Goal: Communication & Community: Ask a question

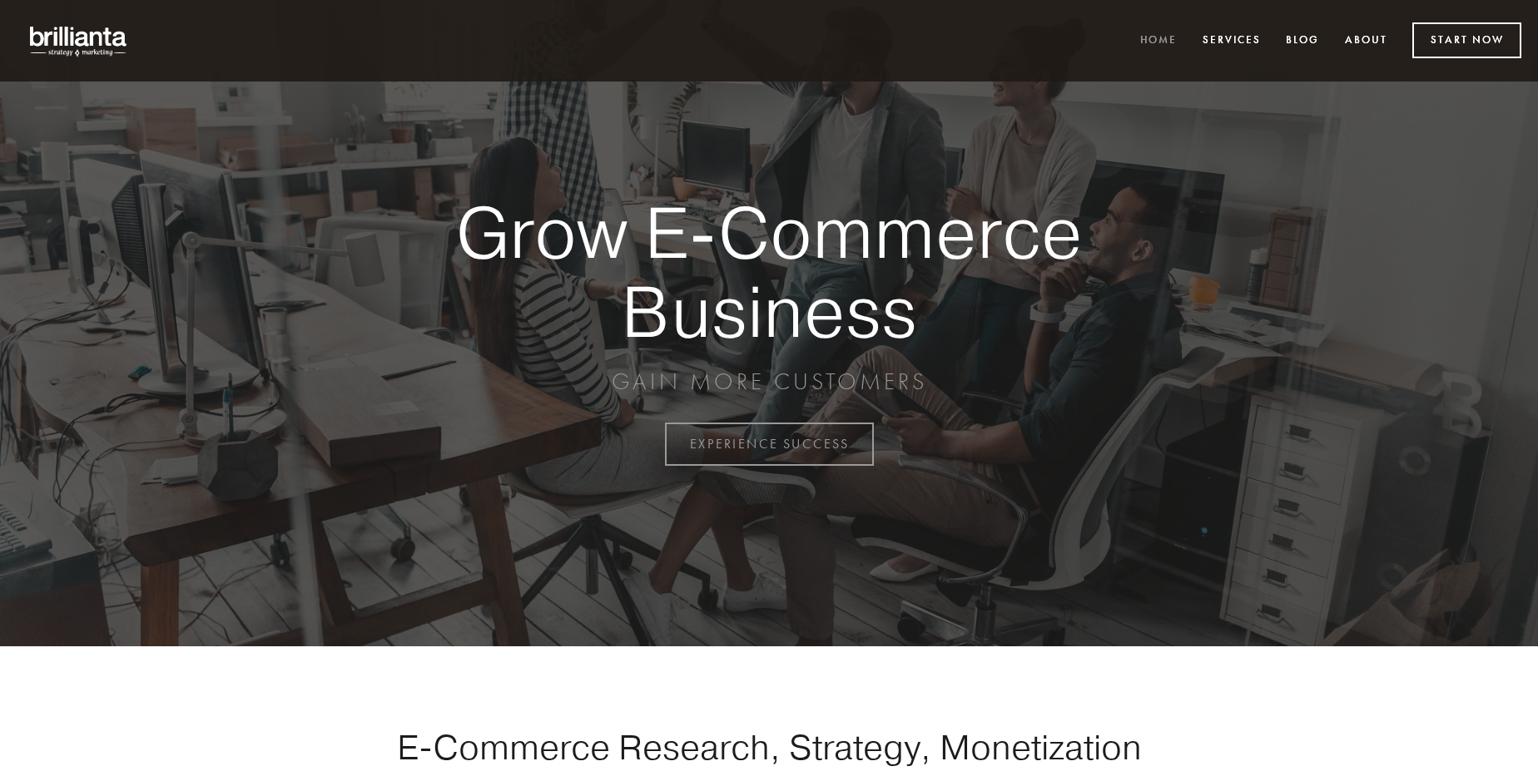
scroll to position [4362, 0]
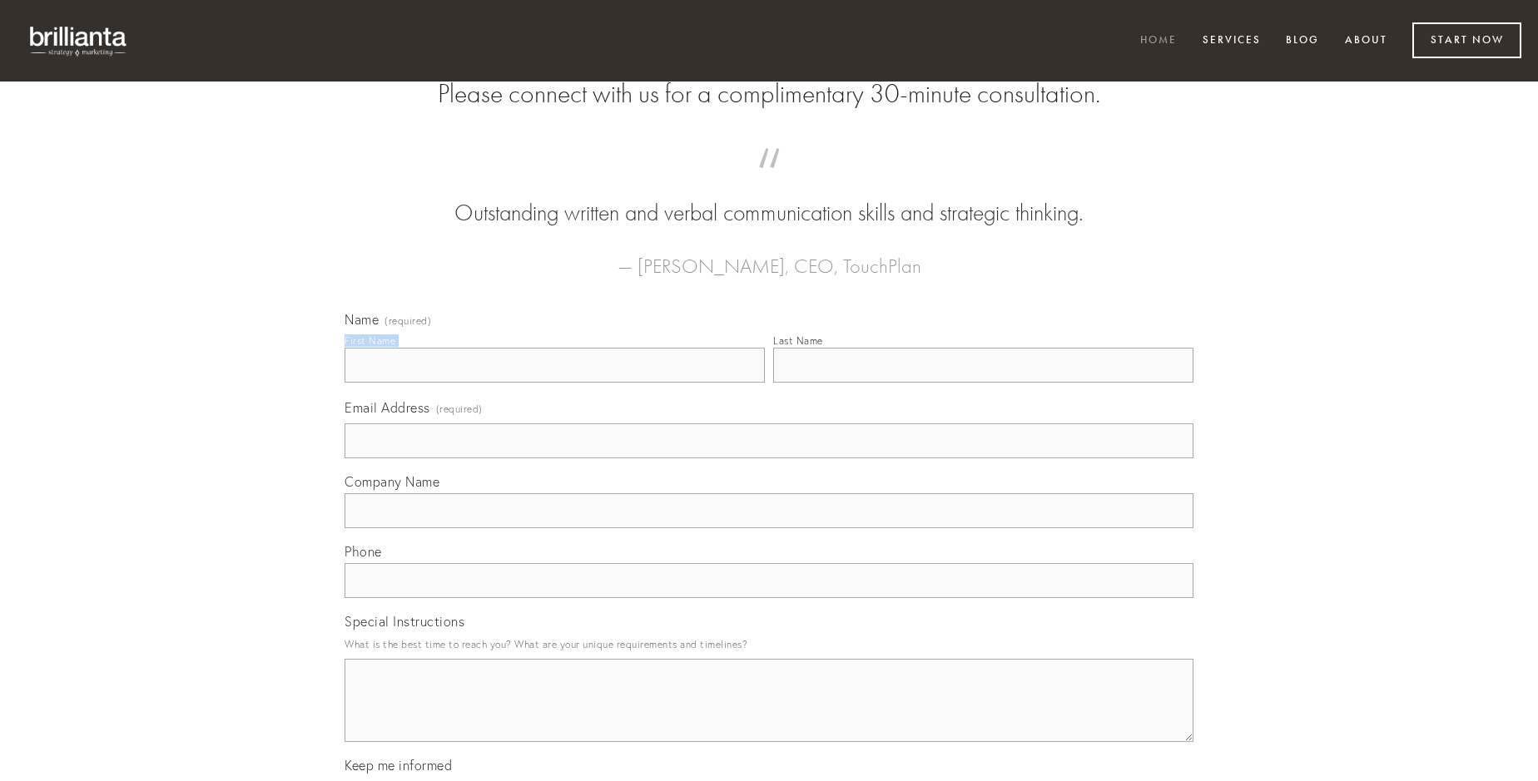
type input "[PERSON_NAME] DVM"
click at [983, 383] on input "Last Name" at bounding box center [983, 365] width 420 height 35
type input "[PERSON_NAME] DVM"
click at [769, 459] on input "Email Address (required)" at bounding box center [769, 441] width 849 height 35
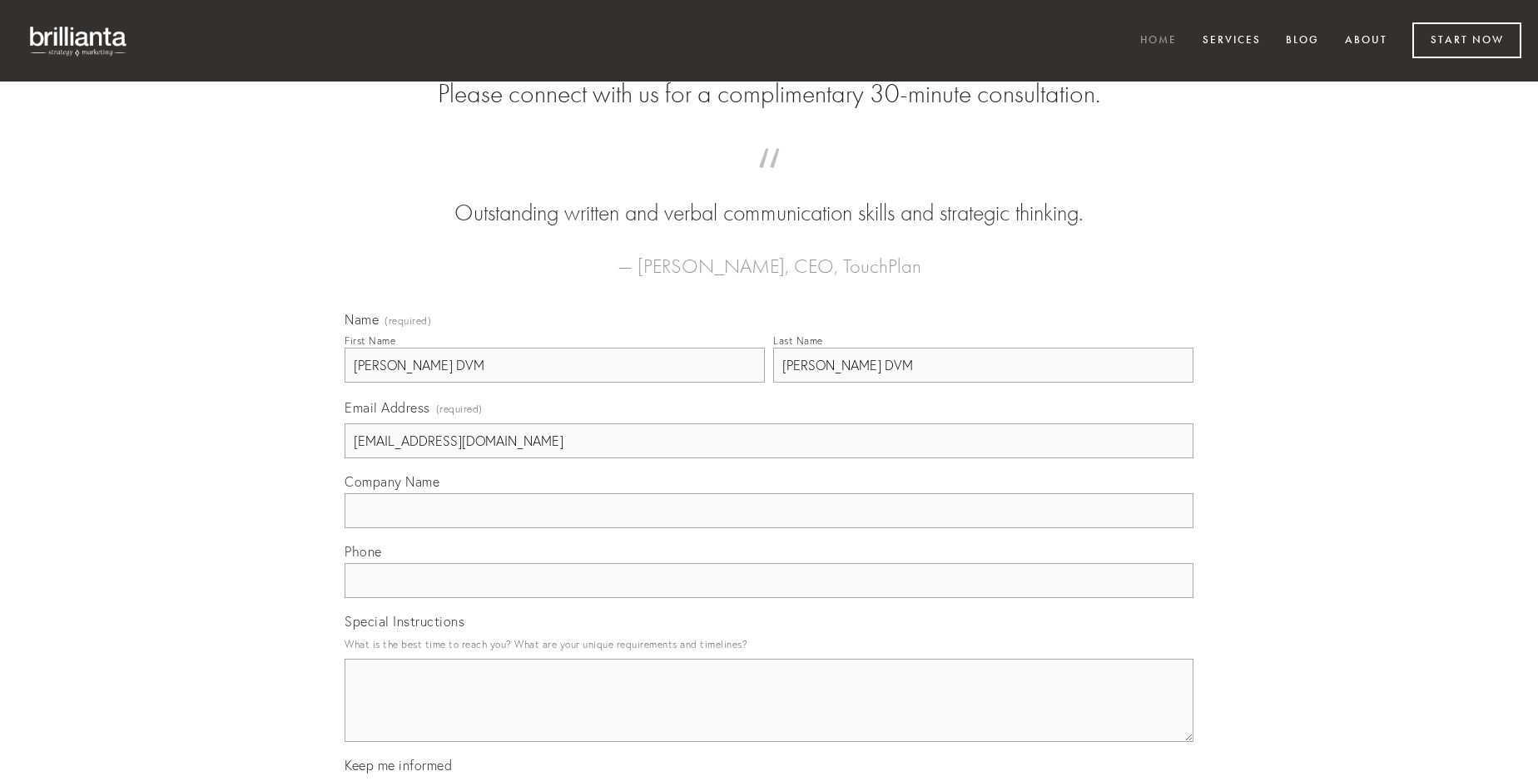
type input "[EMAIL_ADDRESS][DOMAIN_NAME]"
click at [769, 528] on input "Company Name" at bounding box center [769, 510] width 849 height 35
type input "ustulo"
click at [769, 598] on input "text" at bounding box center [769, 580] width 849 height 35
click at [769, 716] on textarea "Special Instructions" at bounding box center [769, 700] width 849 height 83
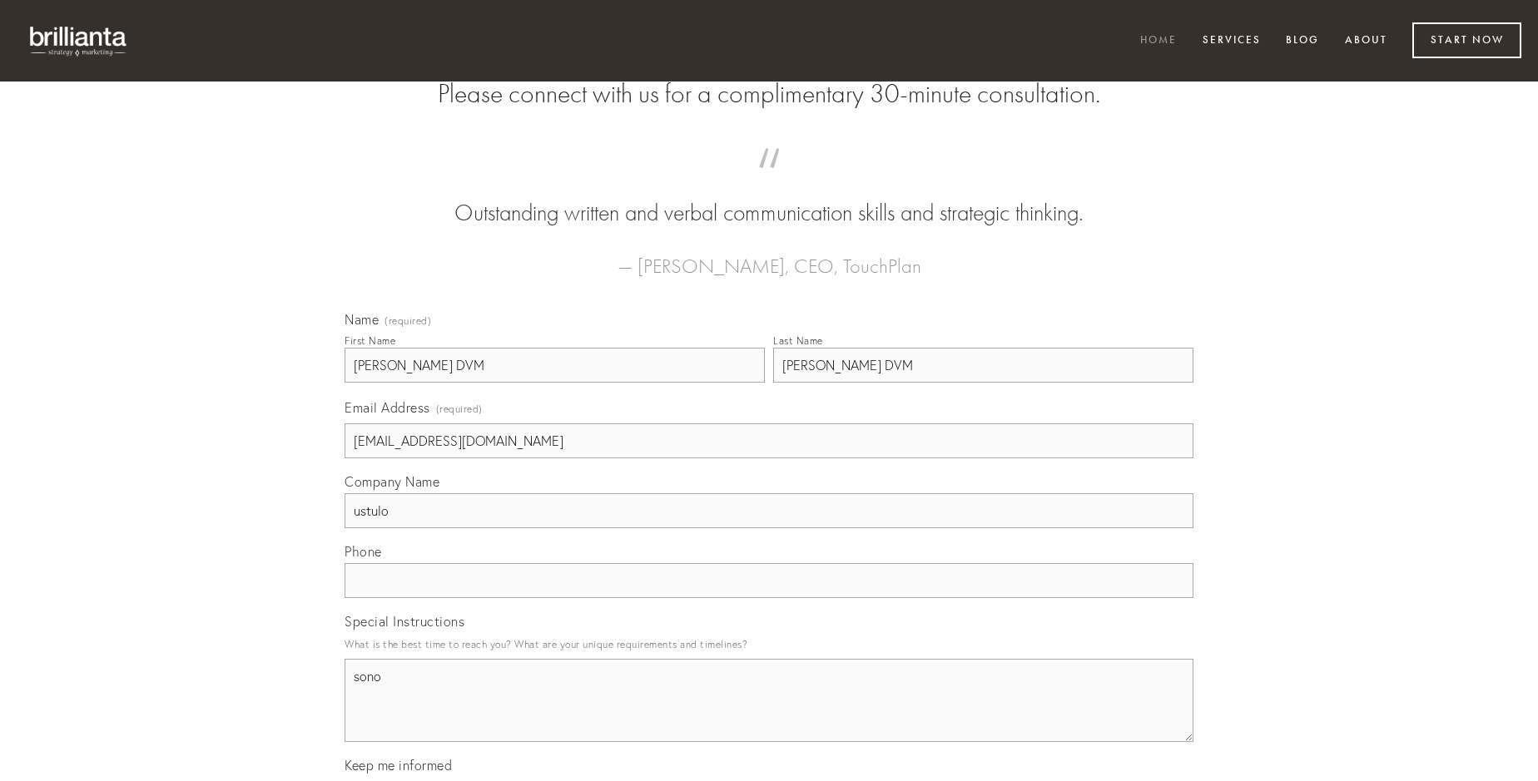
type textarea "sono"
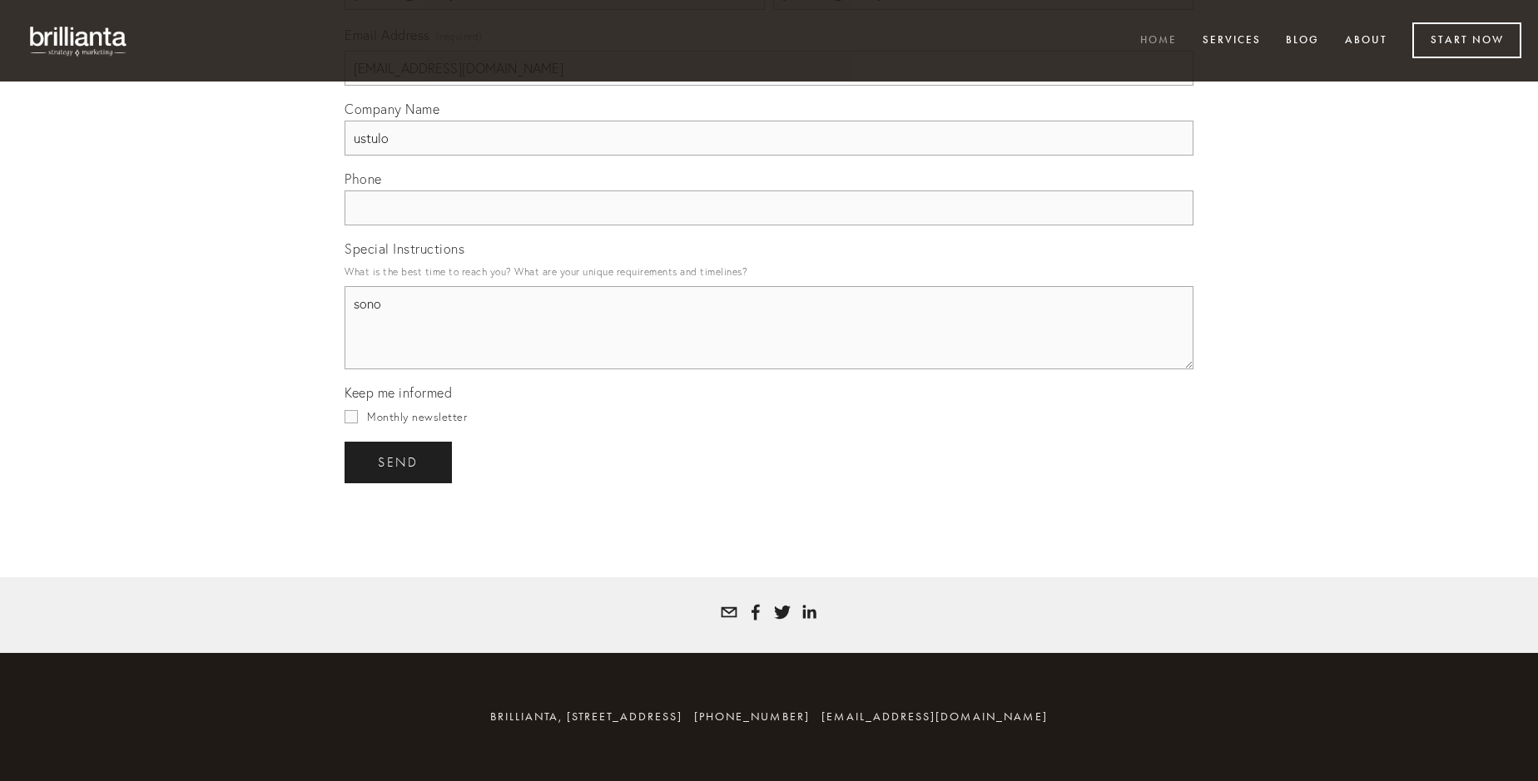
click at [399, 462] on span "send" at bounding box center [398, 462] width 41 height 15
